Goal: Information Seeking & Learning: Learn about a topic

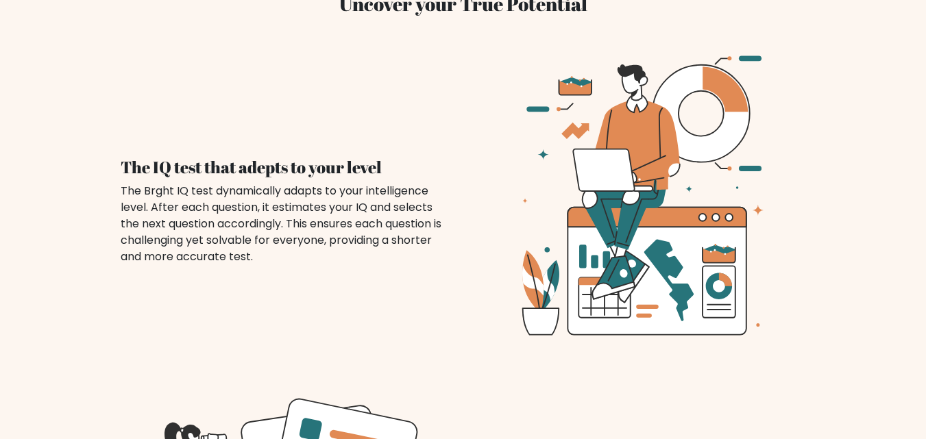
scroll to position [1028, 0]
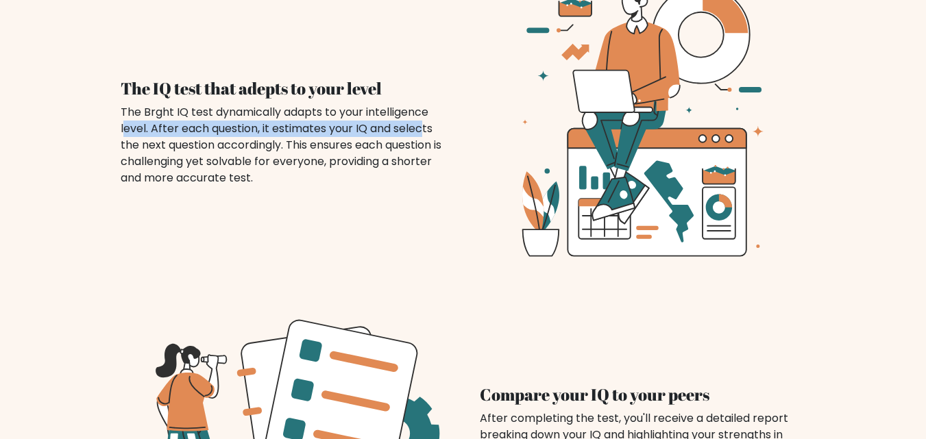
drag, startPoint x: 423, startPoint y: 107, endPoint x: 405, endPoint y: 106, distance: 18.6
click at [405, 106] on div "The Brght IQ test dynamically adapts to your intelligence level. After each que…" at bounding box center [284, 145] width 326 height 82
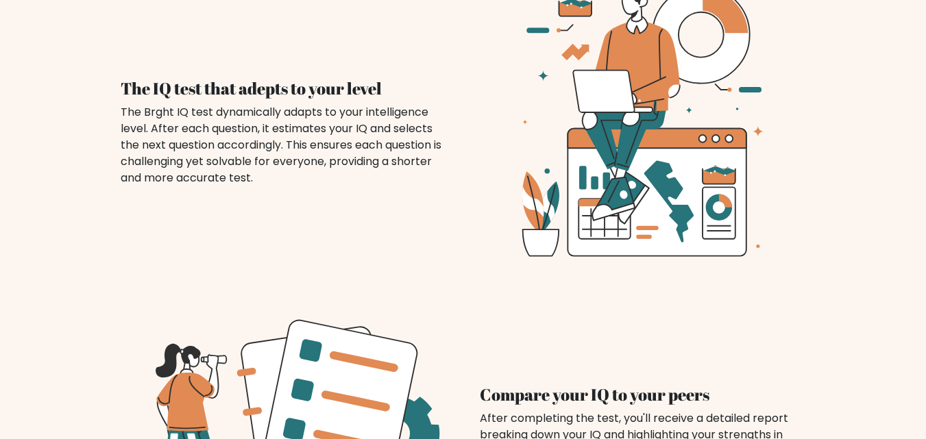
click at [134, 210] on div "The IQ test that adepts to your level The Brght IQ test dynamically adapts to y…" at bounding box center [463, 116] width 719 height 326
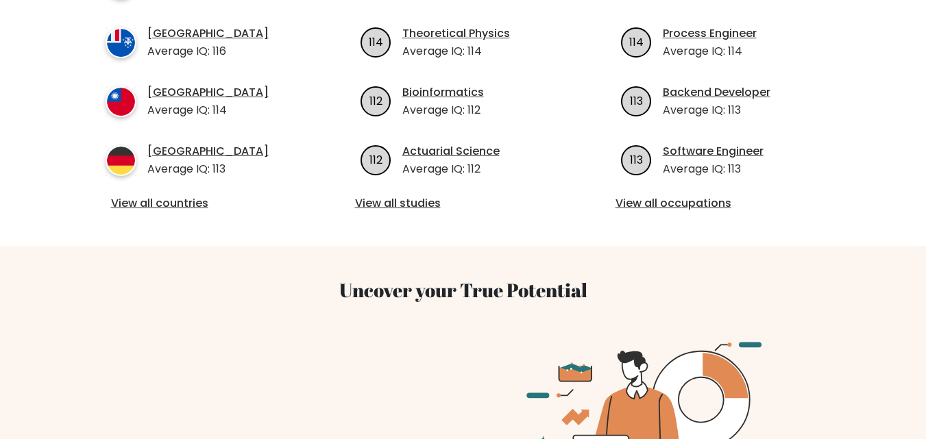
scroll to position [548, 0]
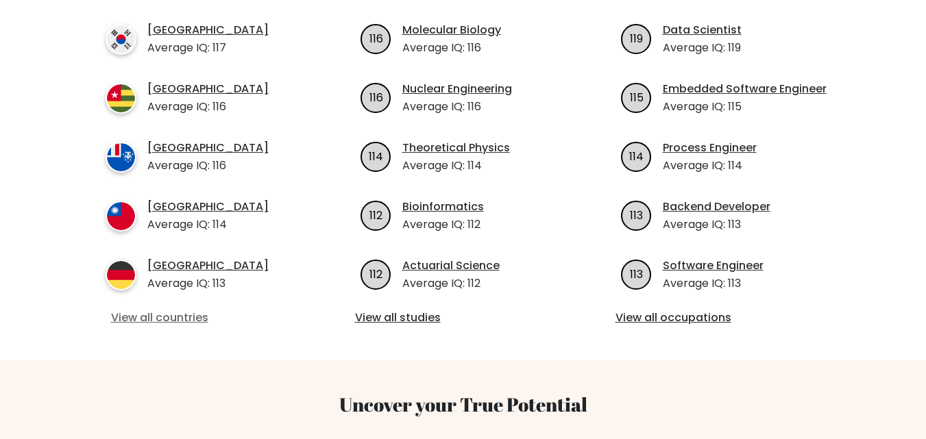
click at [188, 310] on link "View all countries" at bounding box center [203, 318] width 184 height 16
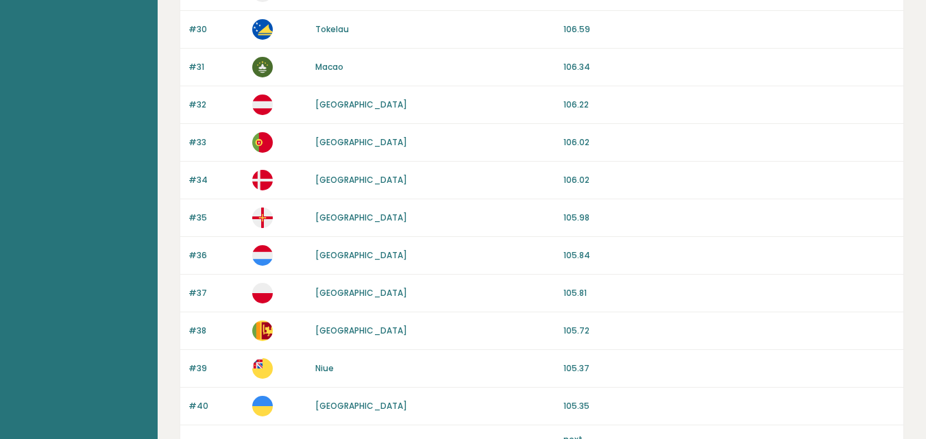
scroll to position [1341, 0]
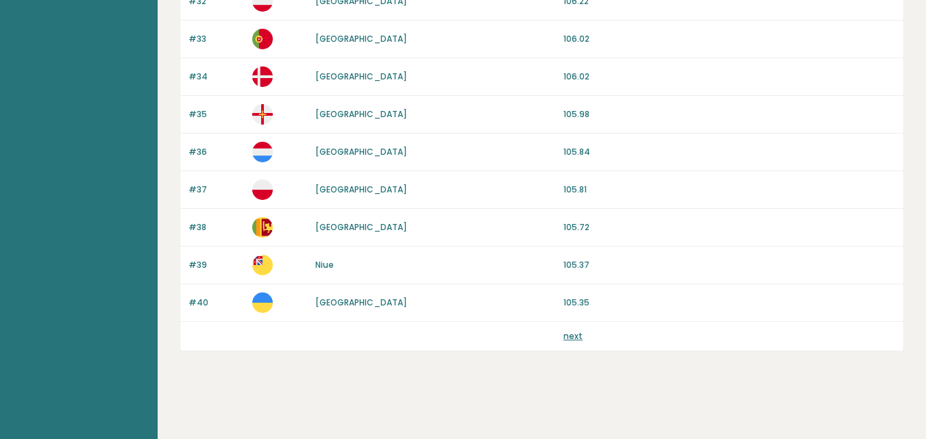
click at [574, 334] on link "next" at bounding box center [573, 336] width 19 height 12
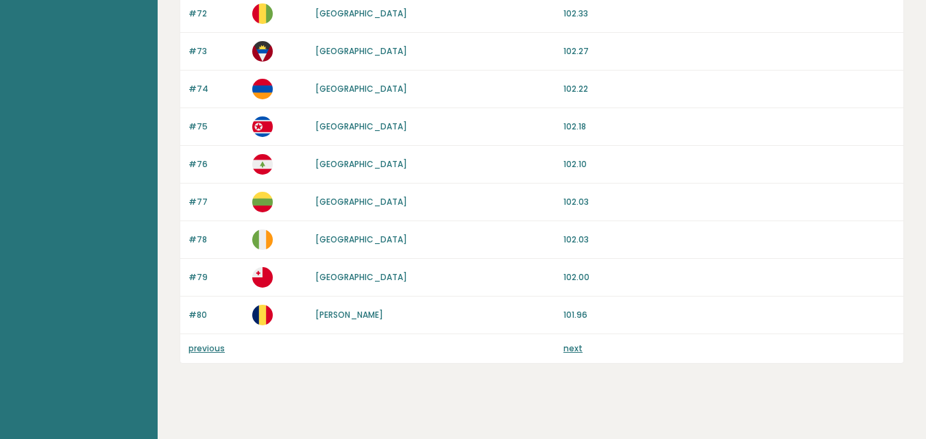
scroll to position [1341, 0]
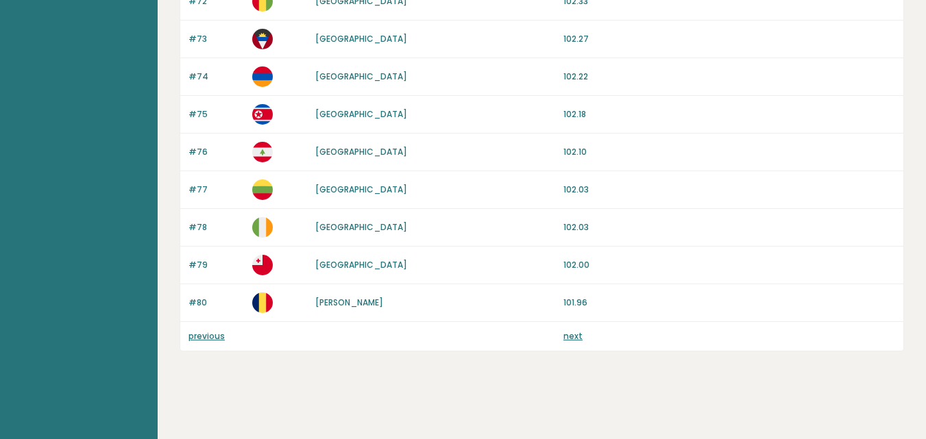
click at [567, 334] on link "next" at bounding box center [573, 336] width 19 height 12
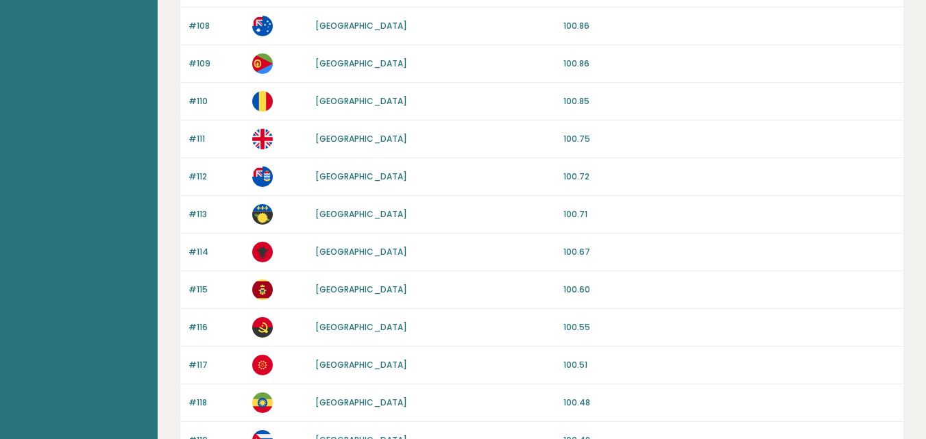
scroll to position [1341, 0]
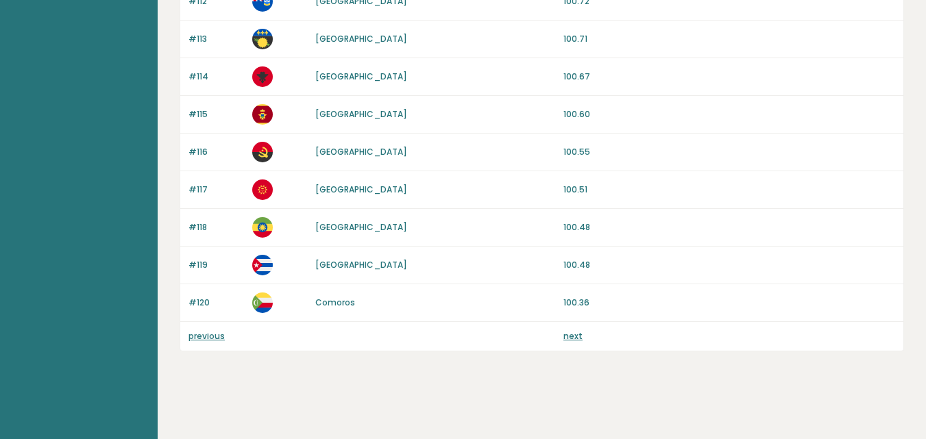
click at [566, 339] on link "next" at bounding box center [573, 336] width 19 height 12
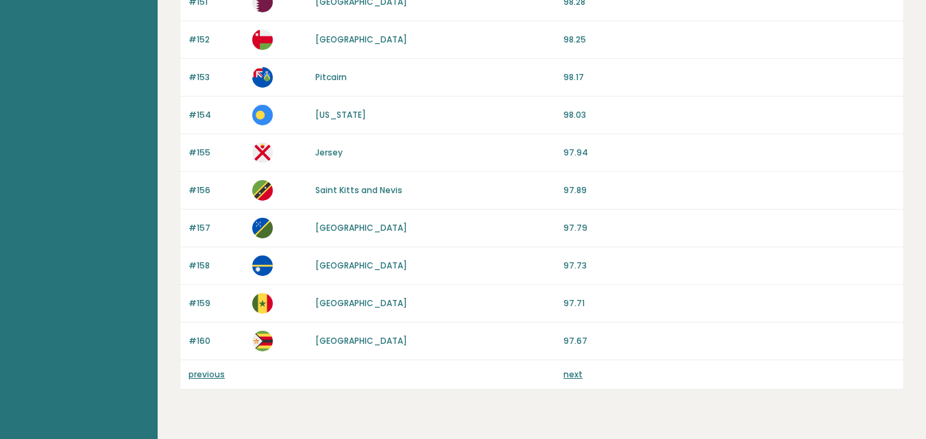
scroll to position [1341, 0]
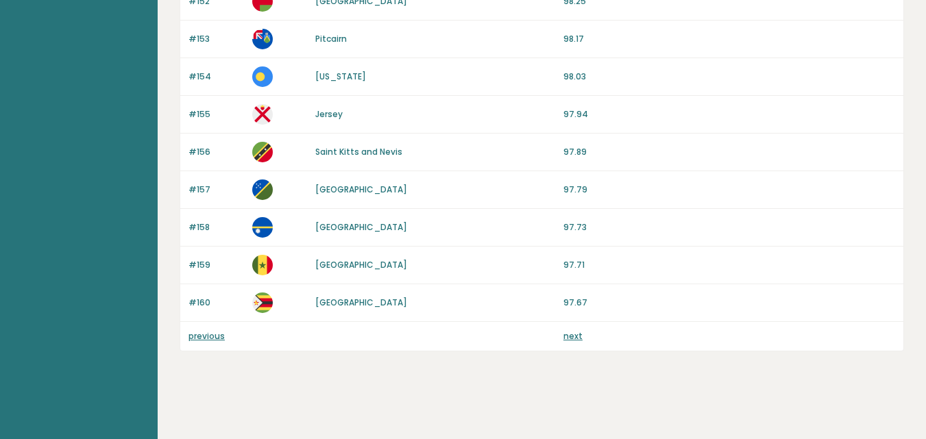
click at [575, 335] on link "next" at bounding box center [573, 336] width 19 height 12
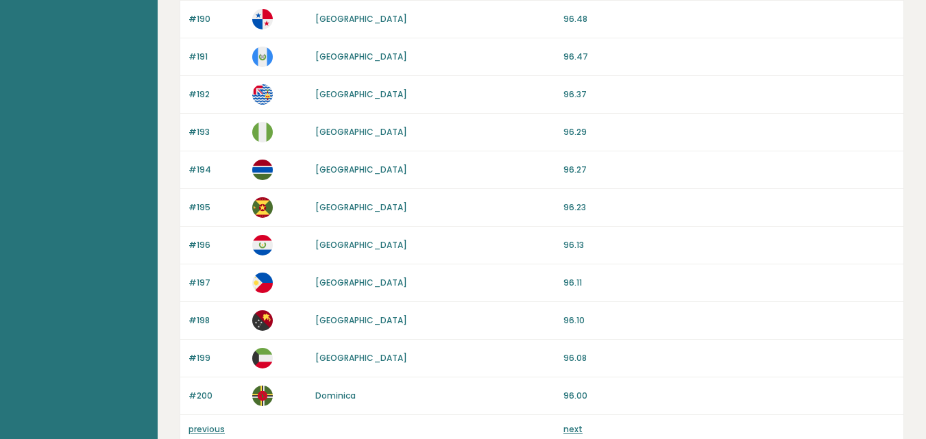
scroll to position [1341, 0]
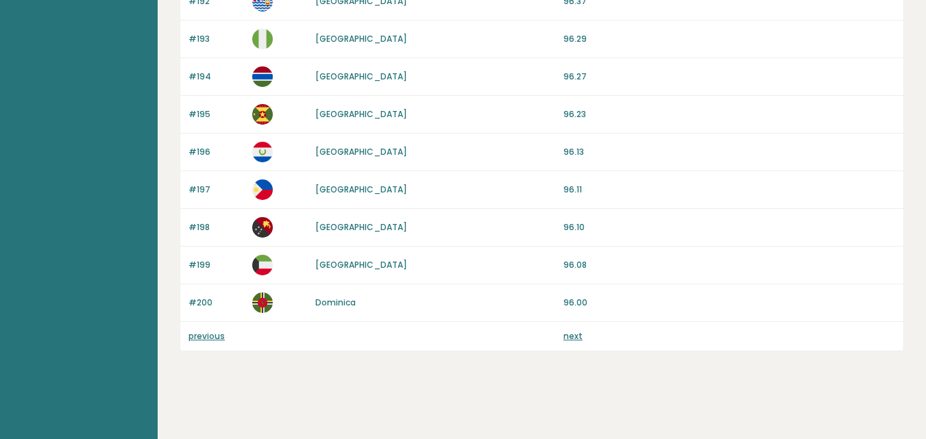
click at [573, 330] on link "next" at bounding box center [573, 336] width 19 height 12
